Goal: Book appointment/travel/reservation

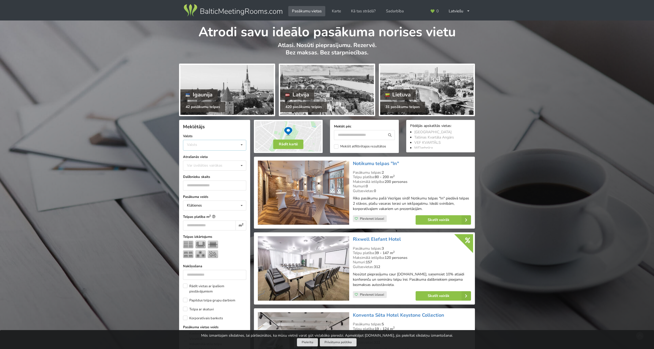
click at [201, 146] on div "Valsts Igaunija Latvija Lietuva" at bounding box center [214, 145] width 63 height 11
click at [201, 162] on div "Latvija" at bounding box center [214, 165] width 63 height 10
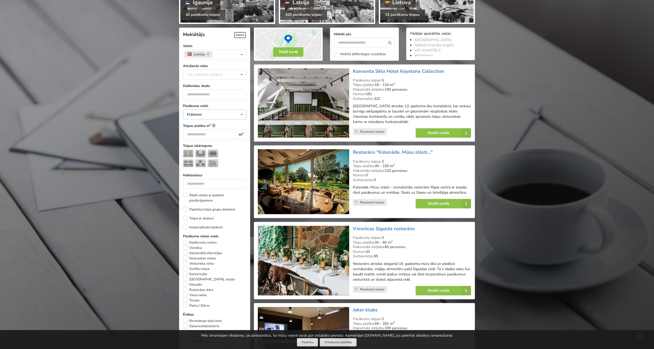
click at [206, 166] on div "Pasākuma veids Klātienes Klātienes Tiešsaistes Klātienes ar tiešraidi Telpas pl…" at bounding box center [214, 257] width 63 height 309
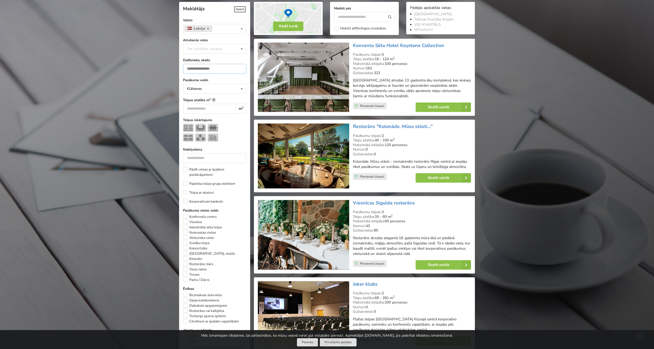
click at [206, 64] on input "number" at bounding box center [214, 69] width 63 height 10
type input "***"
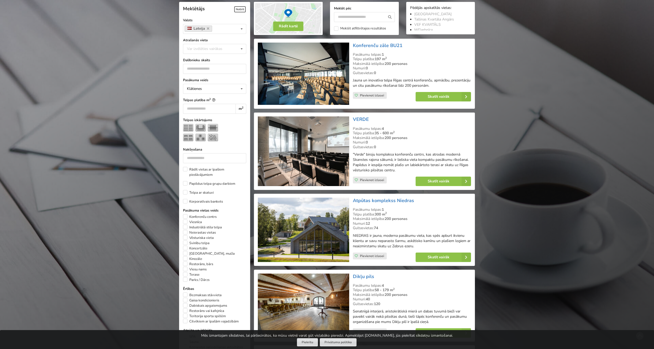
scroll to position [37, 0]
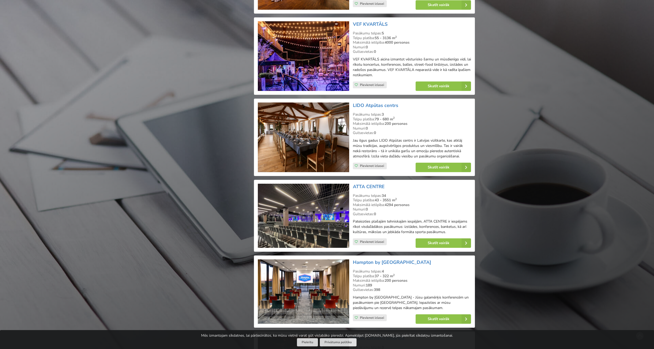
scroll to position [1061, 0]
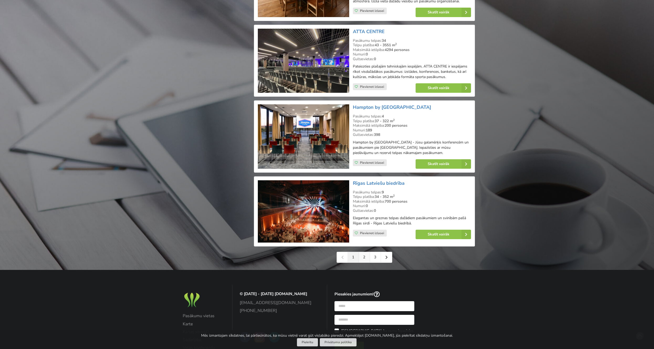
click at [364, 252] on link "2" at bounding box center [364, 257] width 11 height 11
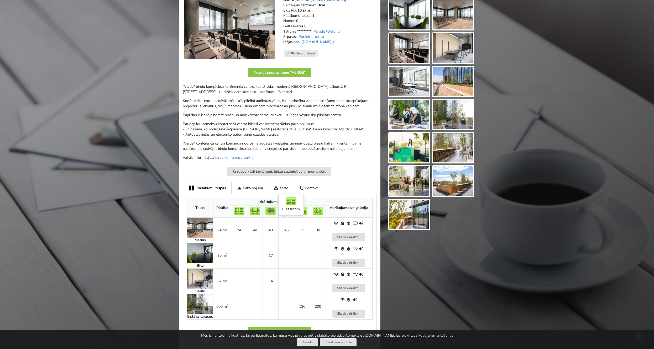
scroll to position [161, 0]
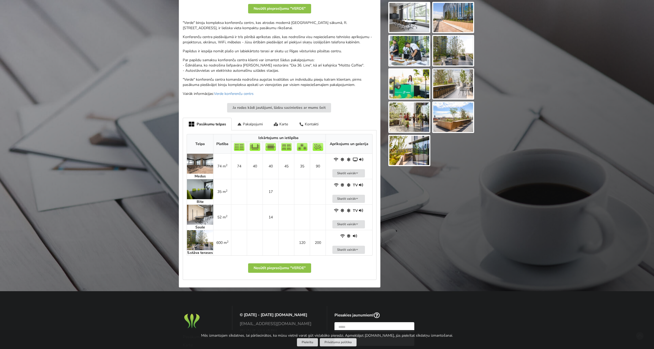
click at [154, 131] on div "Atrodi savu ideālo pasākuma norises vietu Atlasi. Nosūti pieprasījumu. Rezervē.…" at bounding box center [327, 77] width 654 height 435
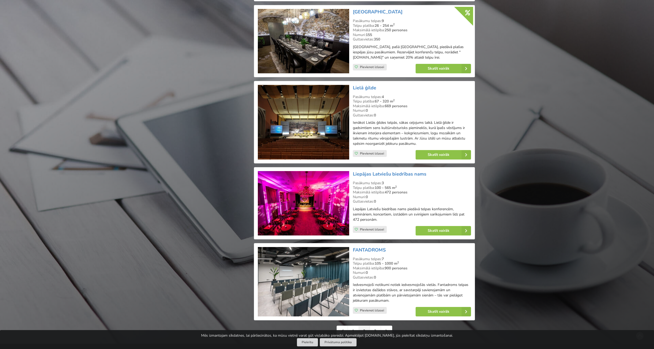
scroll to position [1032, 0]
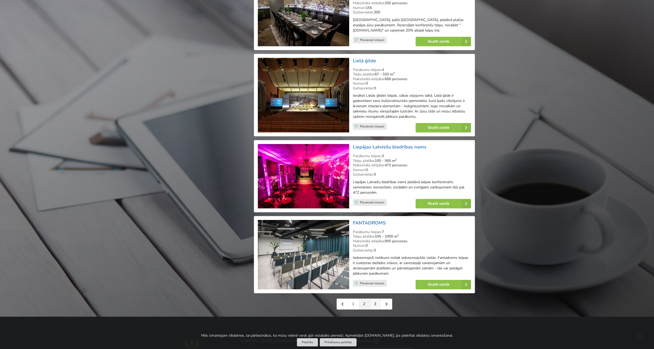
click at [375, 299] on link "3" at bounding box center [375, 304] width 11 height 11
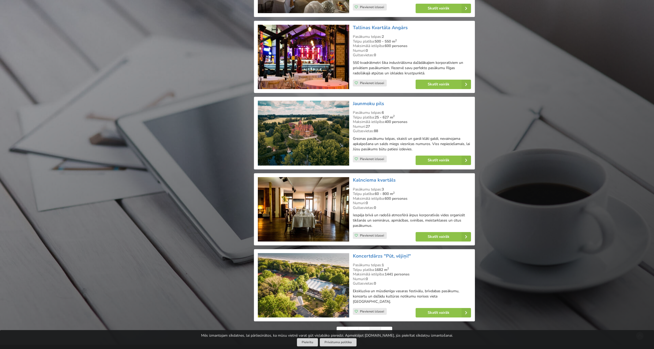
scroll to position [1106, 0]
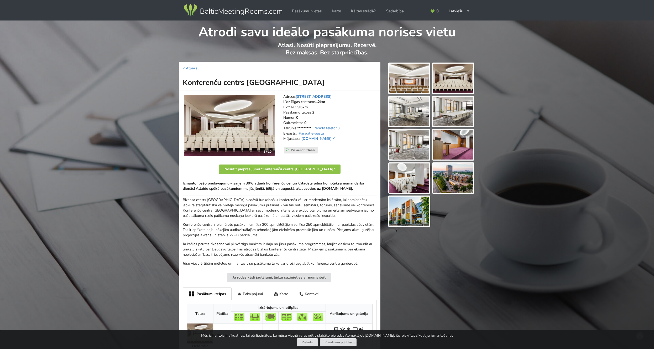
click at [415, 77] on img at bounding box center [410, 78] width 40 height 29
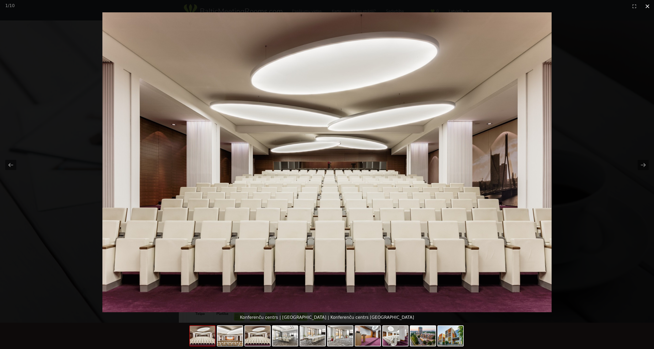
click at [646, 6] on button "Close gallery" at bounding box center [647, 6] width 13 height 12
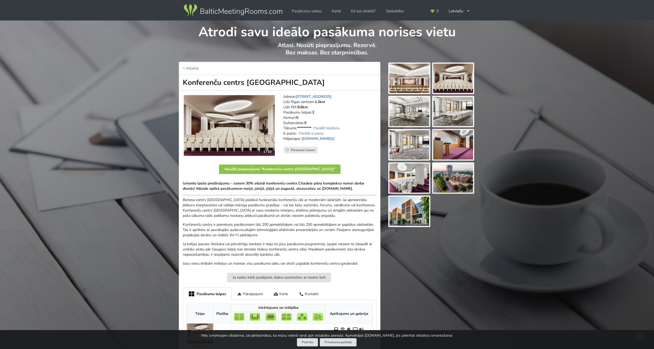
click at [516, 160] on div "Atrodi savu ideālo pasākuma norises vietu Atlasi. Nosūti pieprasījumu. Rezervē.…" at bounding box center [327, 216] width 654 height 393
